Goal: Find specific page/section: Find specific page/section

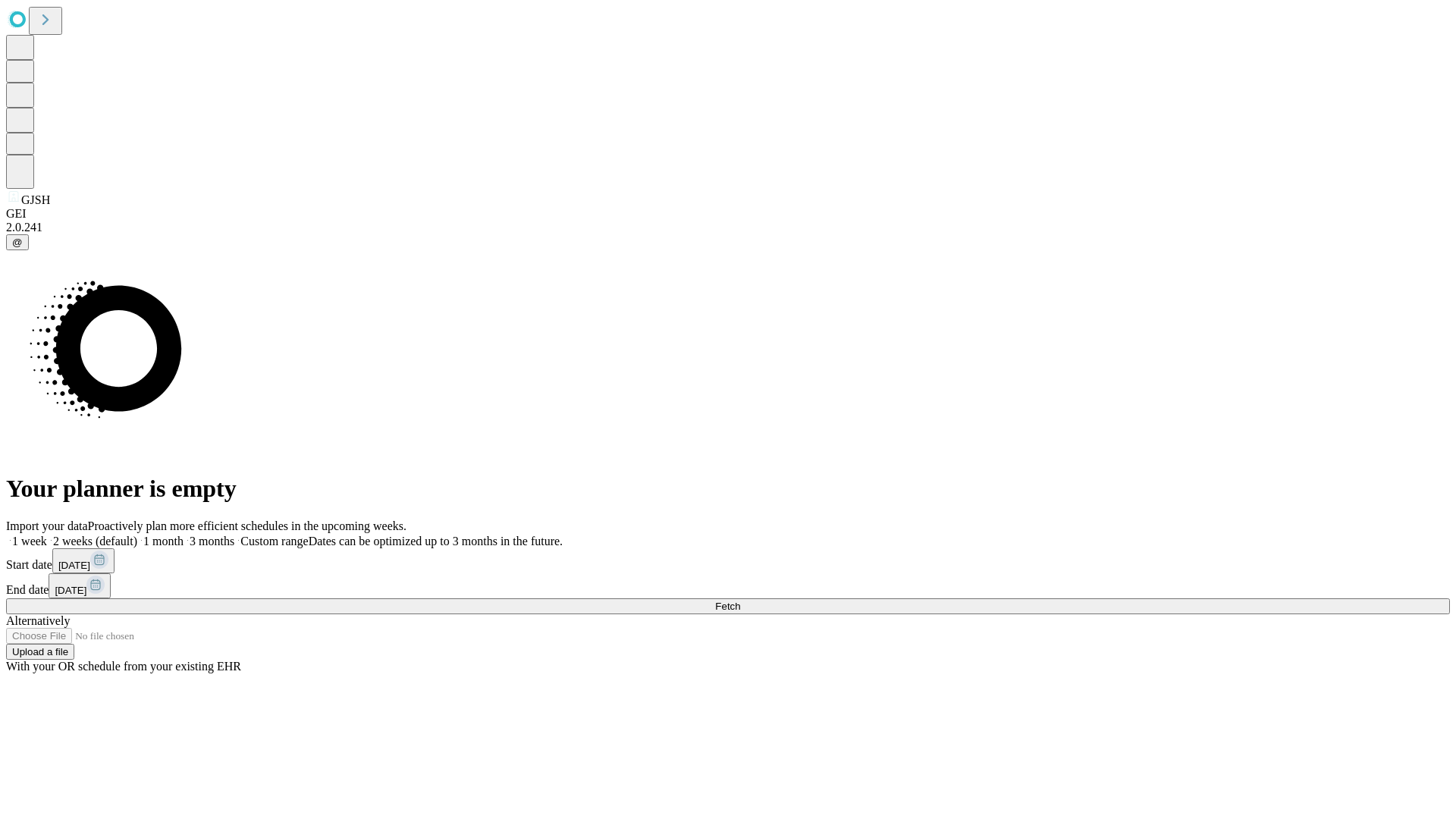
click at [740, 601] on span "Fetch" at bounding box center [728, 606] width 25 height 11
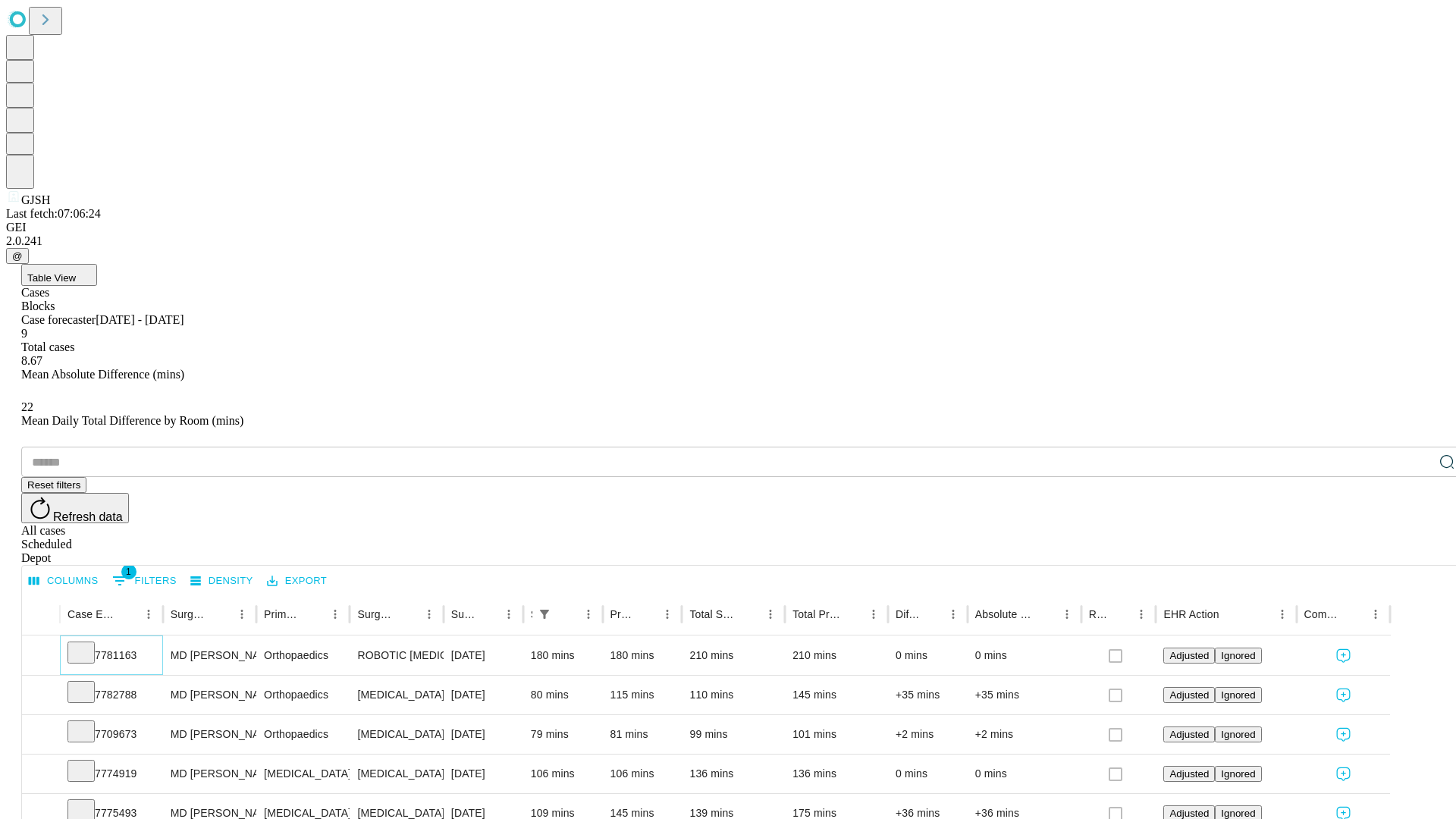
click at [89, 644] on icon at bounding box center [81, 651] width 15 height 15
